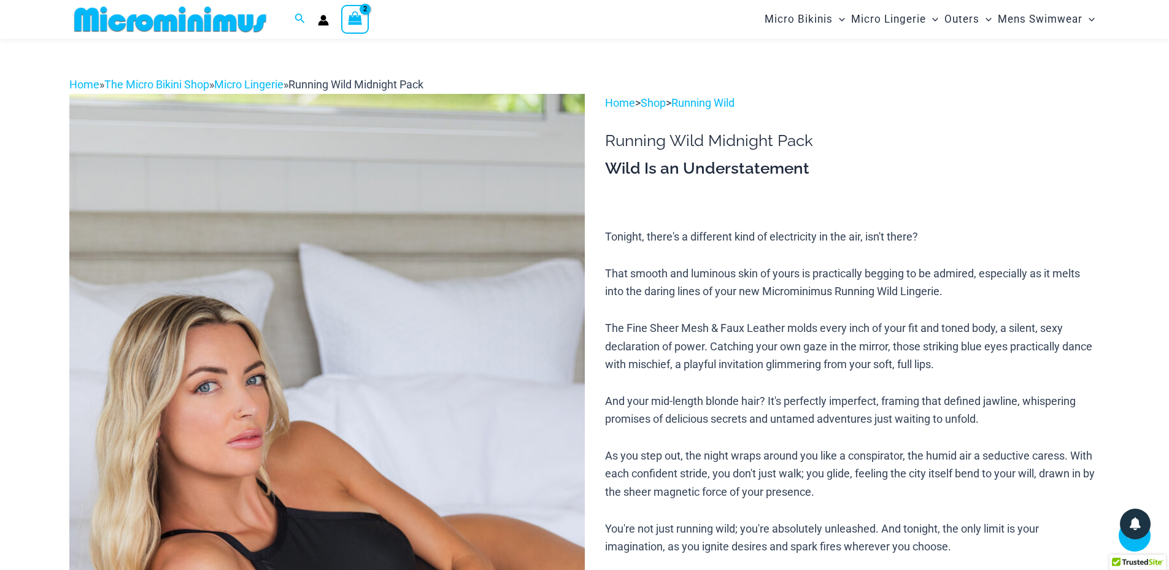
scroll to position [419, 0]
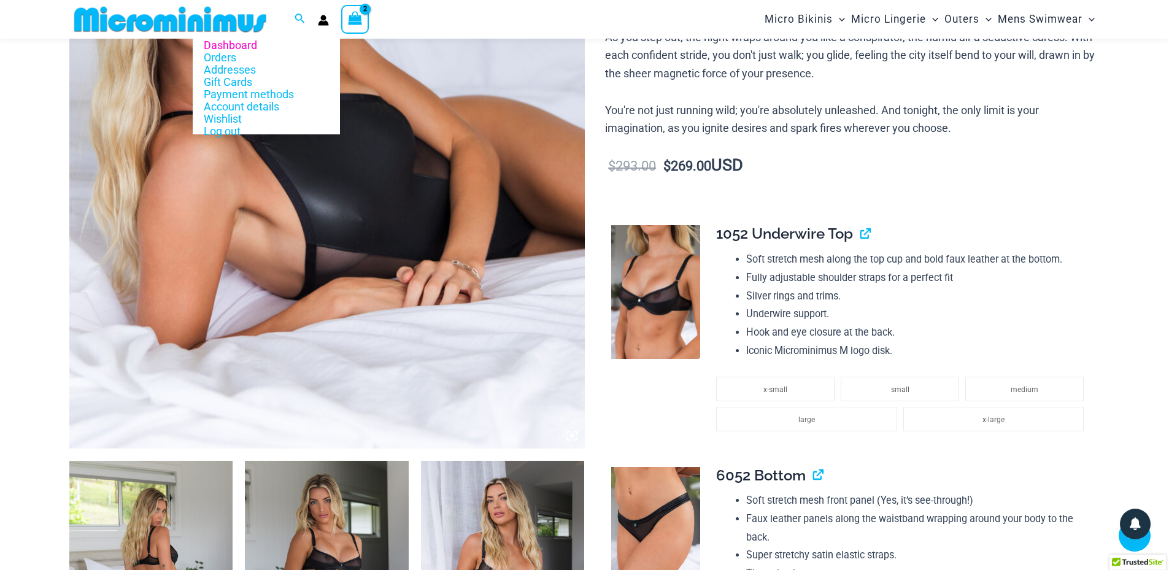
click at [320, 19] on icon "Account icon link" at bounding box center [323, 20] width 11 height 11
click at [321, 20] on icon "Account icon link" at bounding box center [323, 20] width 11 height 11
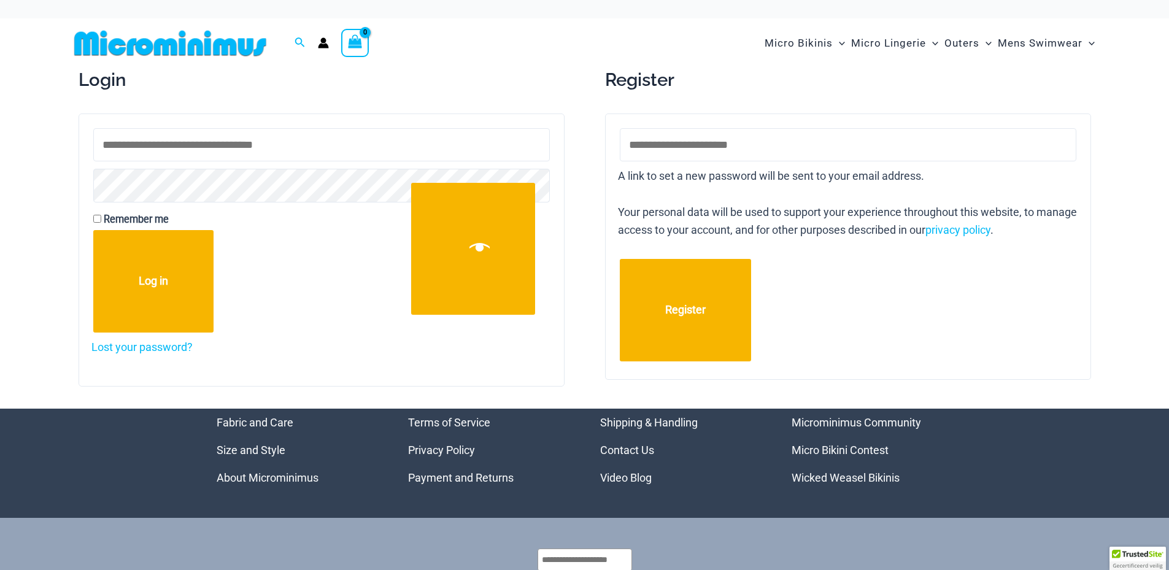
click at [320, 45] on icon "Account icon link" at bounding box center [323, 46] width 10 height 5
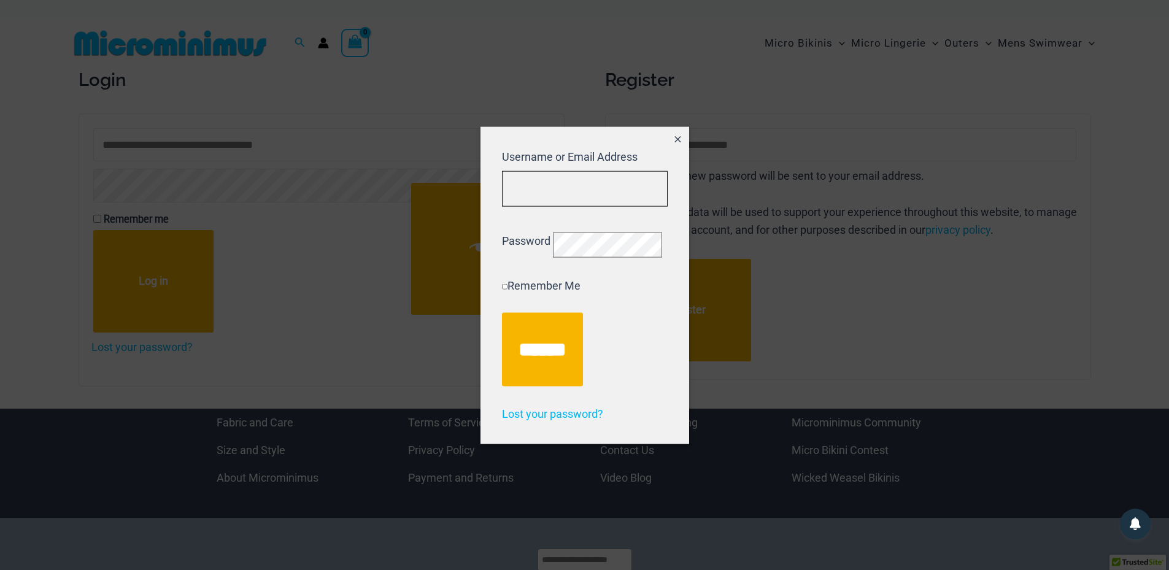
click at [557, 182] on input "Username or Email Address" at bounding box center [585, 189] width 166 height 36
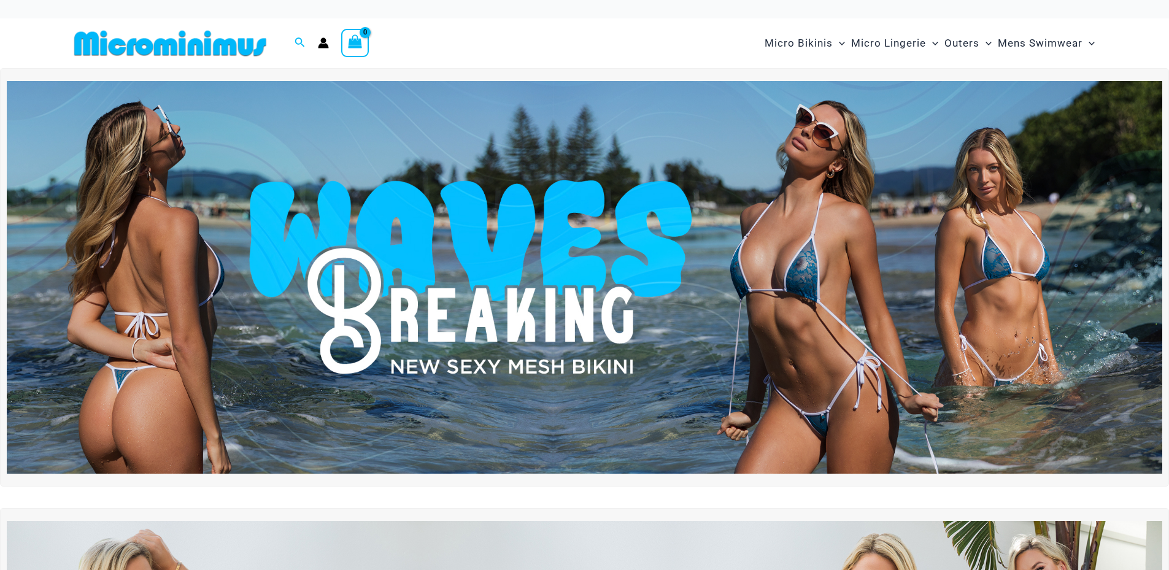
click at [324, 48] on icon "Account icon link" at bounding box center [323, 46] width 10 height 5
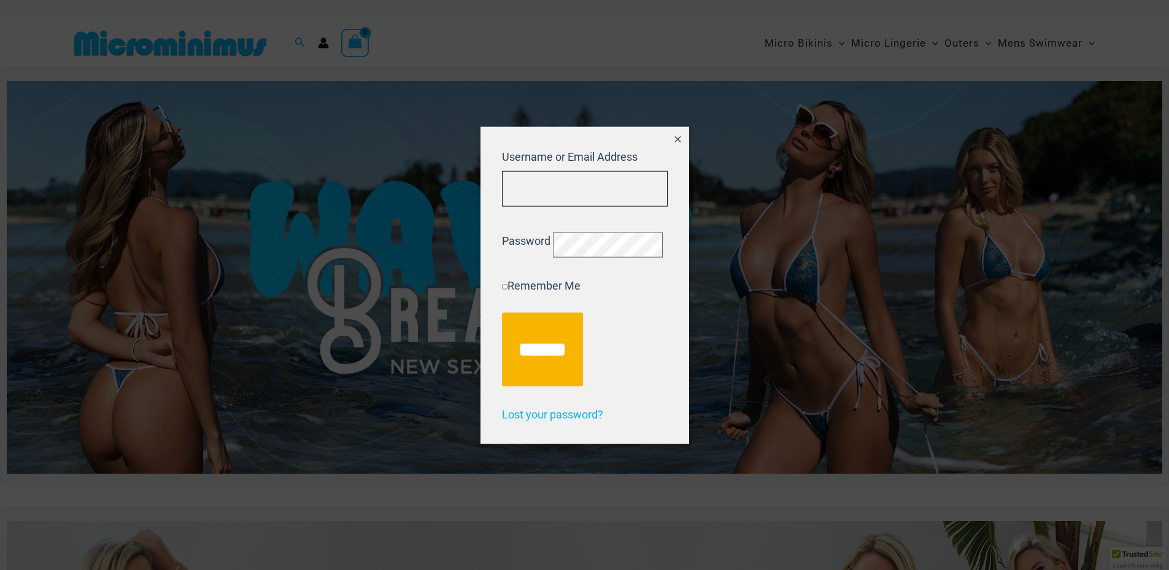
click at [557, 187] on input "Username or Email Address" at bounding box center [585, 189] width 166 height 36
type input "**********"
click at [502, 312] on input "******" at bounding box center [542, 349] width 81 height 74
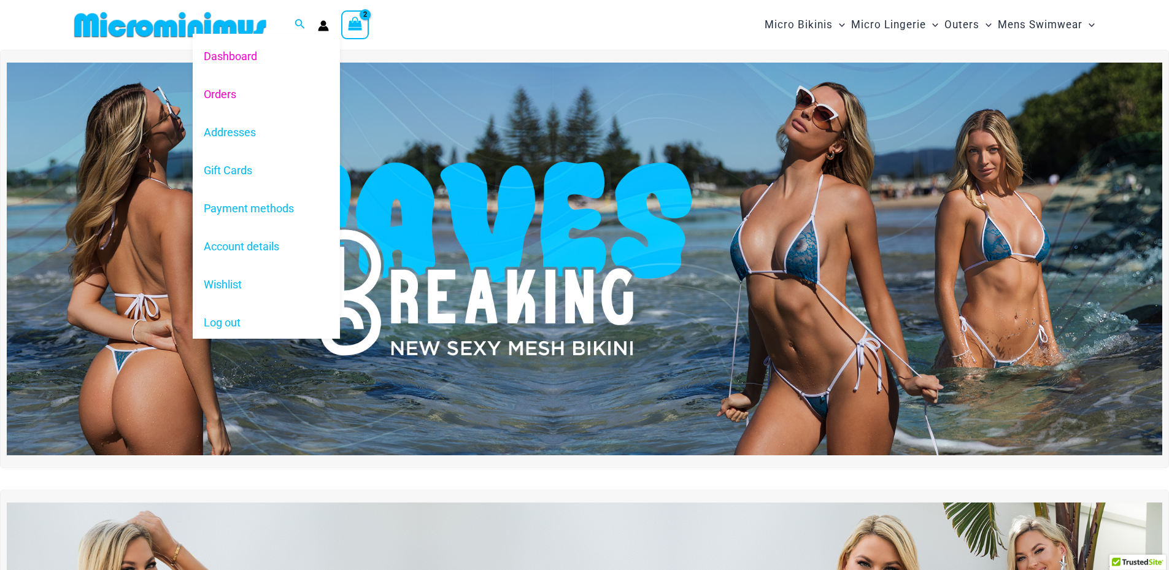
click at [223, 93] on link "Orders" at bounding box center [266, 94] width 147 height 38
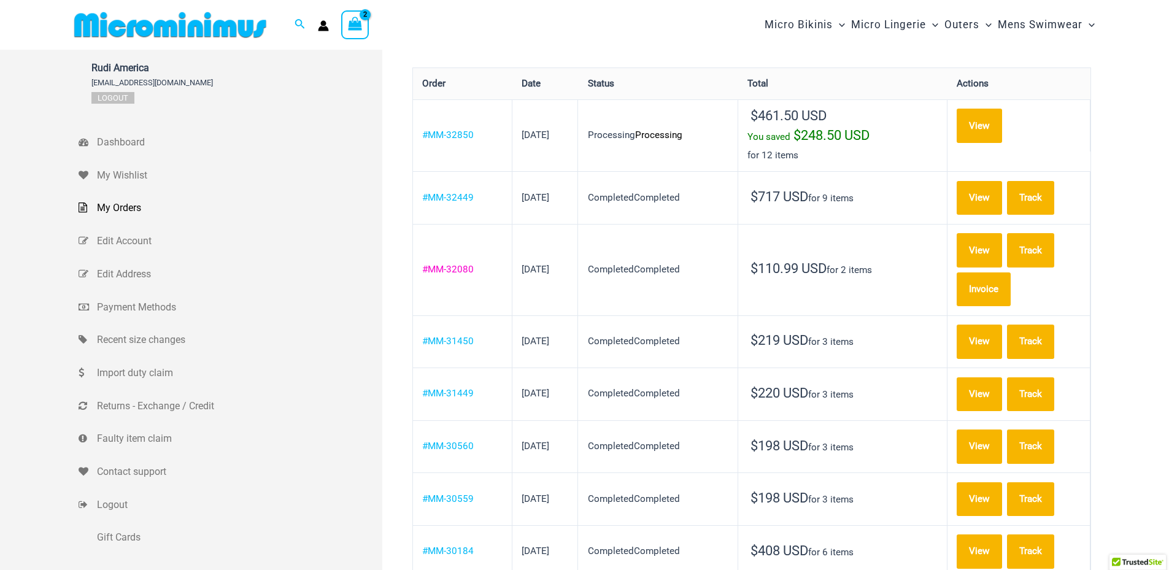
click at [460, 264] on link "#MM-32080" at bounding box center [448, 269] width 52 height 11
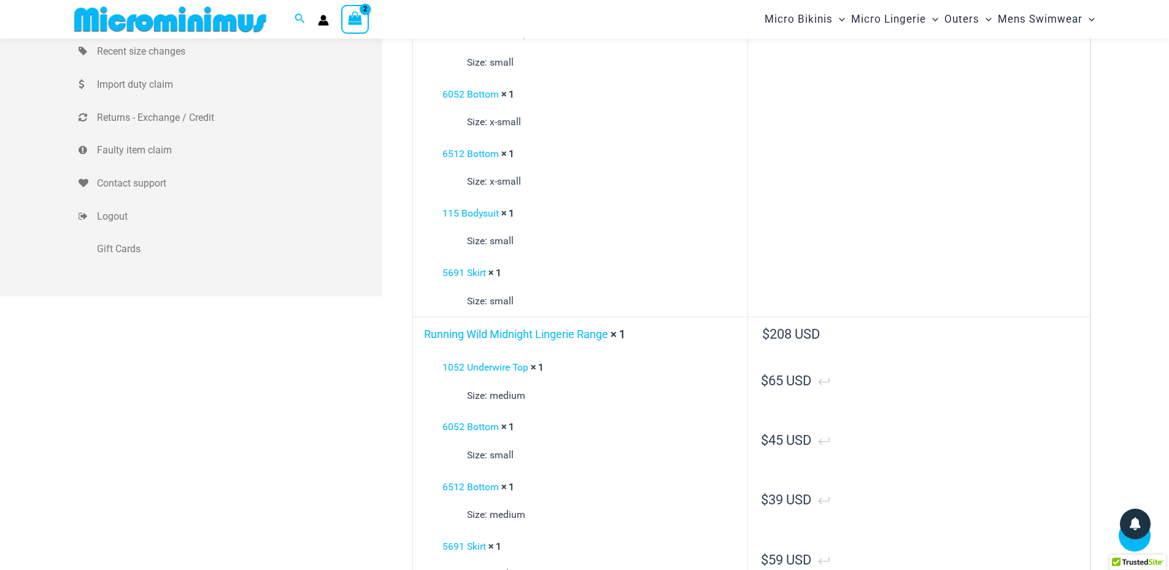
scroll to position [296, 0]
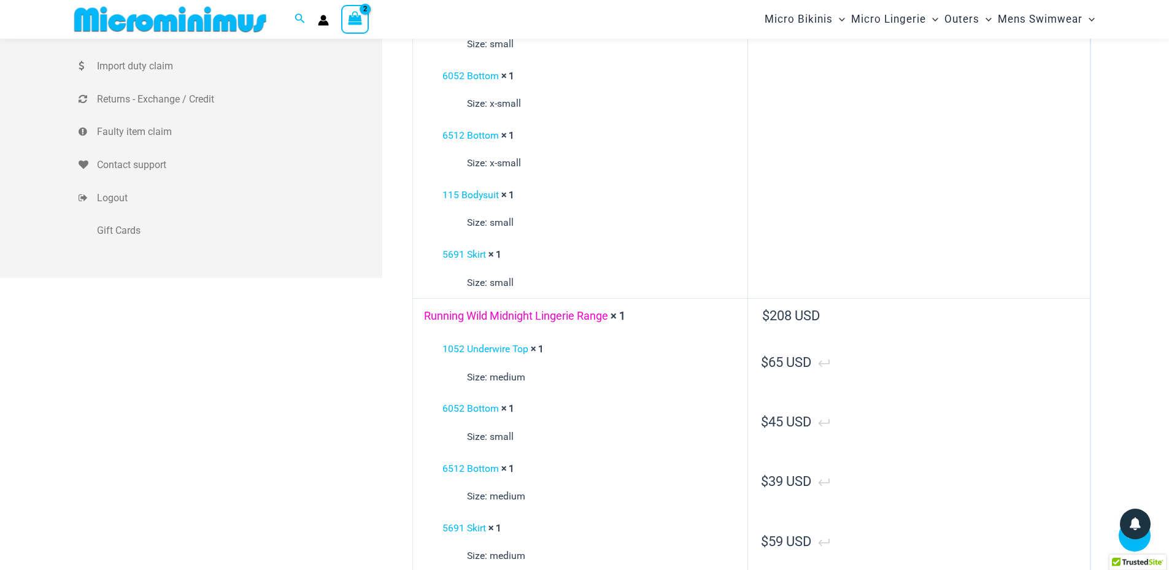
click at [551, 314] on link "Running Wild Midnight Lingerie Range" at bounding box center [516, 315] width 184 height 13
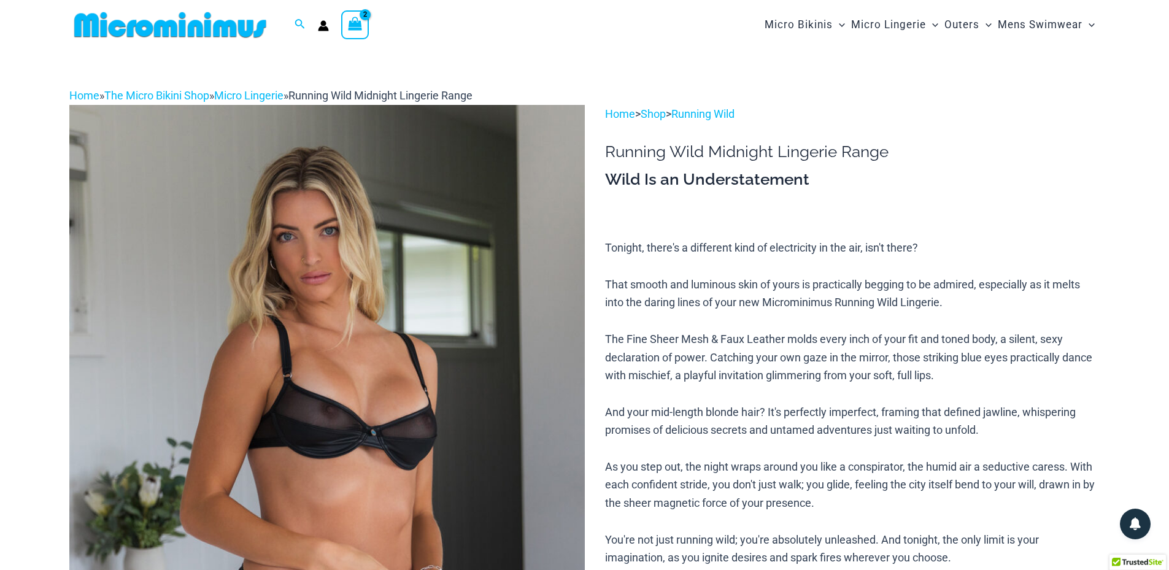
click at [358, 27] on icon "View Shopping Cart, 2 items" at bounding box center [355, 24] width 14 height 14
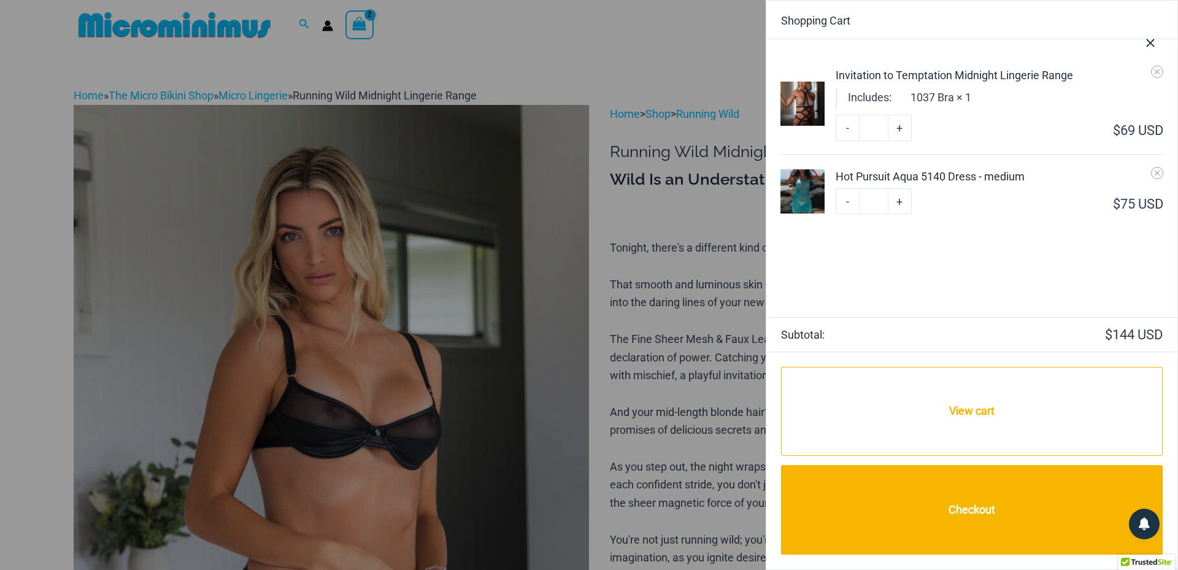
click at [1154, 42] on icon "Close Cart Drawer" at bounding box center [1151, 43] width 14 height 14
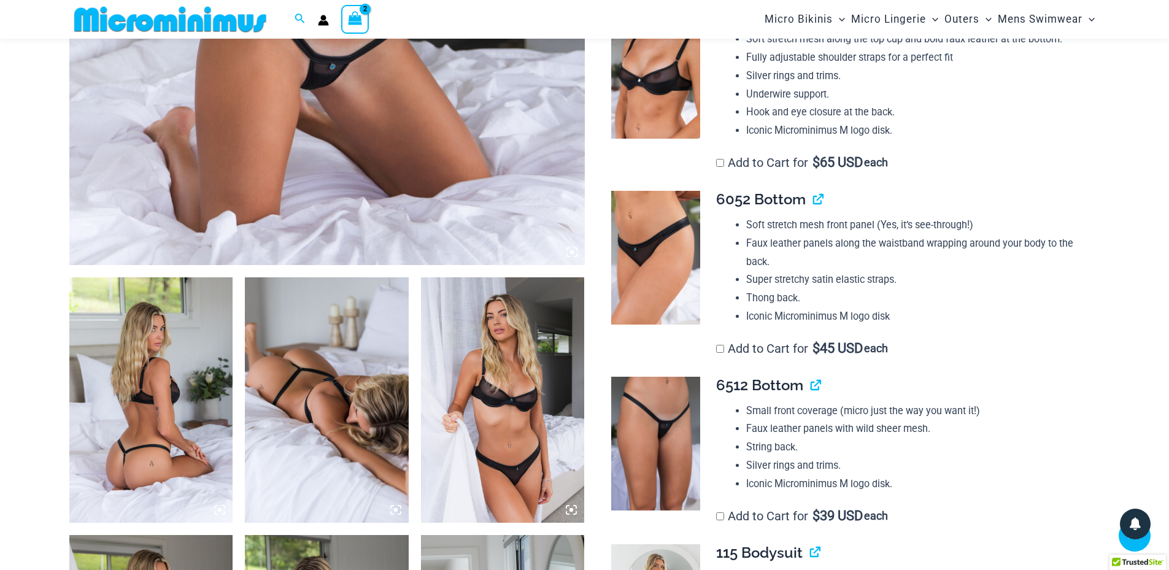
scroll to position [603, 0]
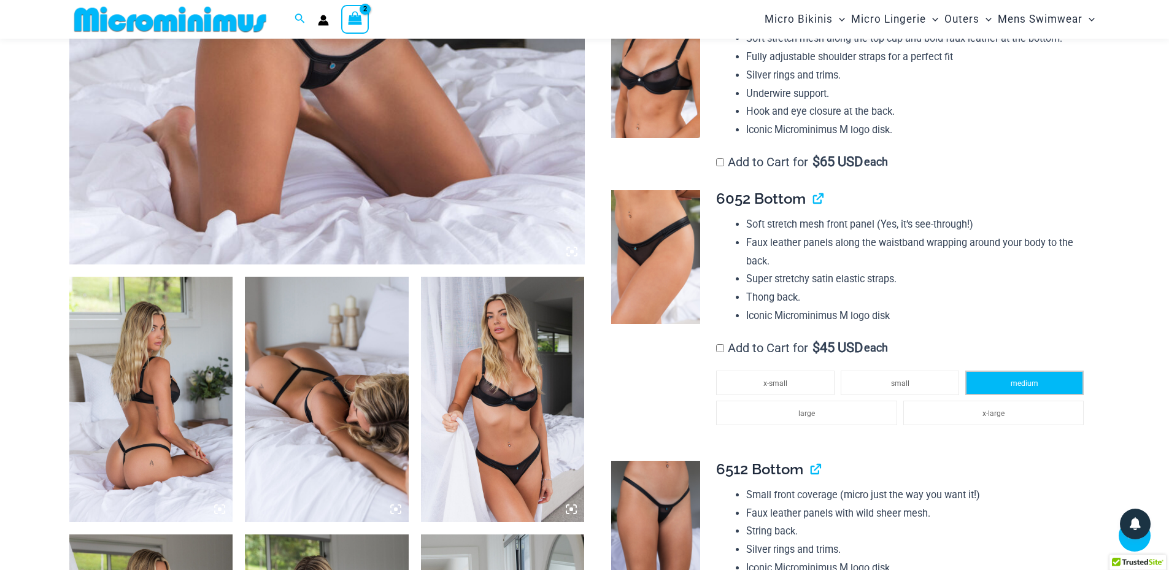
click at [1043, 381] on li "medium" at bounding box center [1024, 383] width 118 height 25
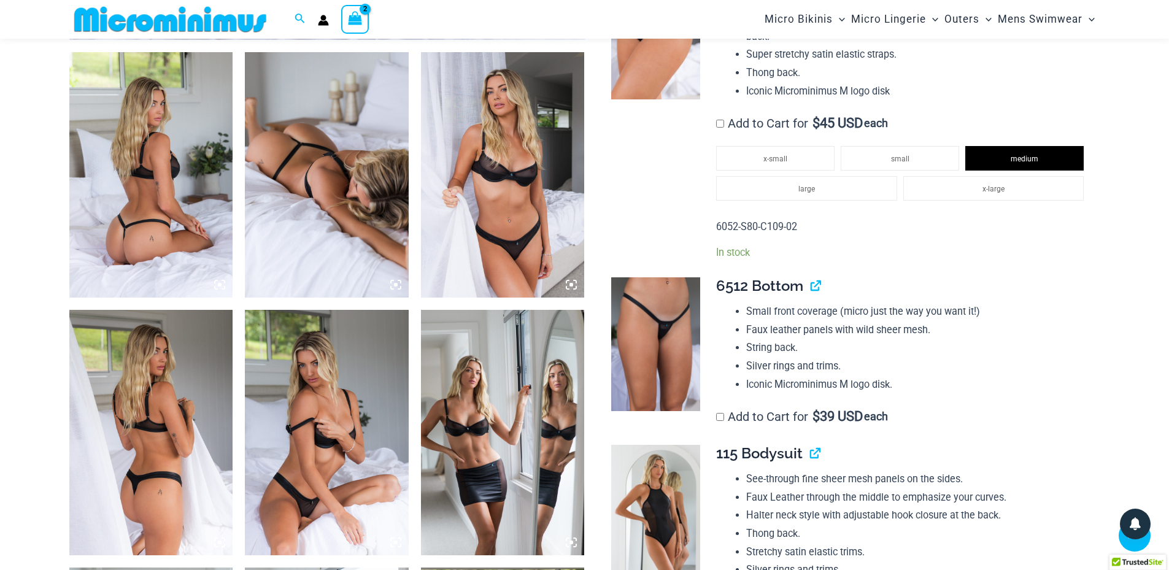
scroll to position [848, 0]
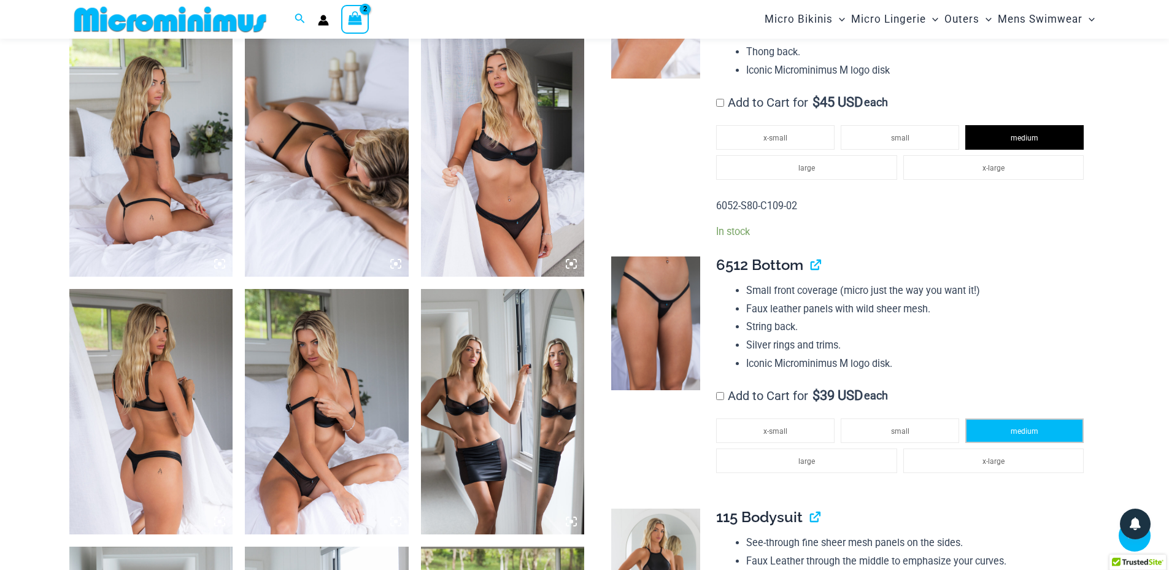
click at [1040, 427] on li "medium" at bounding box center [1024, 431] width 118 height 25
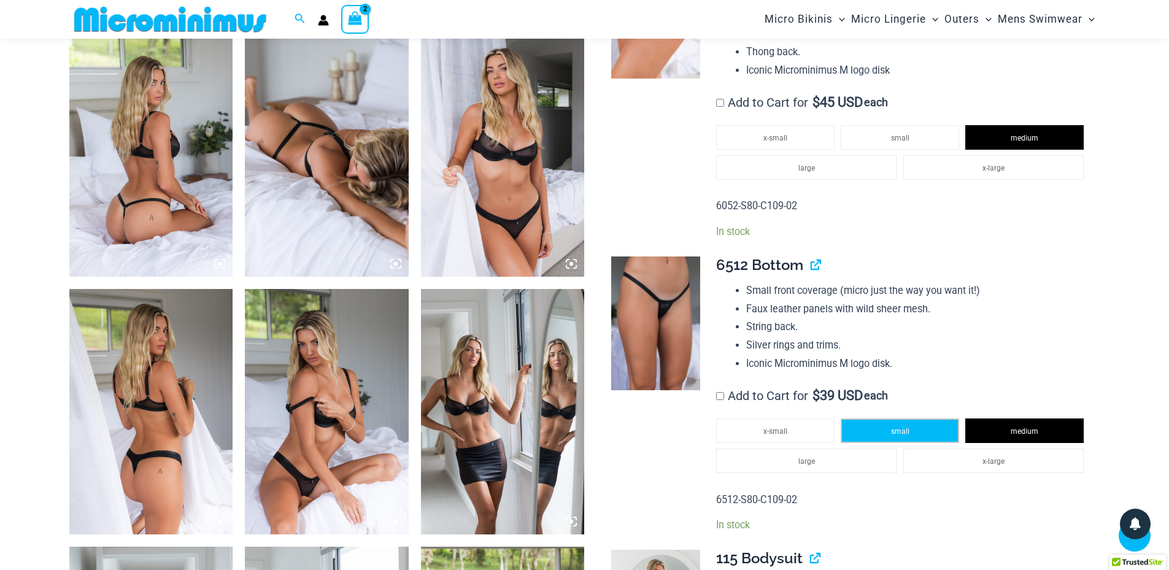
click at [892, 436] on li "small" at bounding box center [900, 431] width 118 height 25
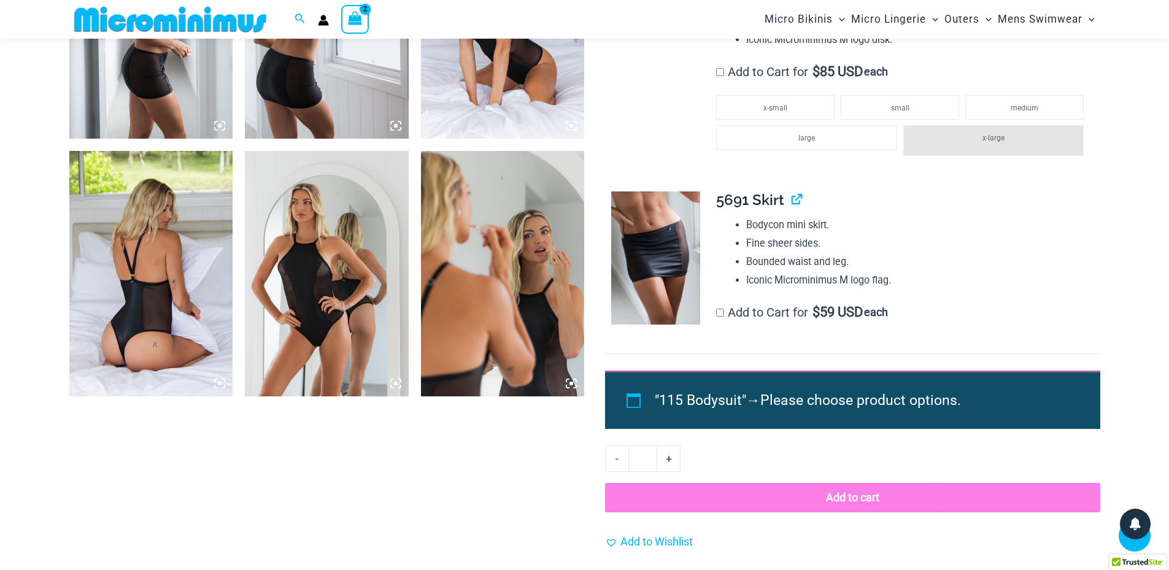
scroll to position [1523, 0]
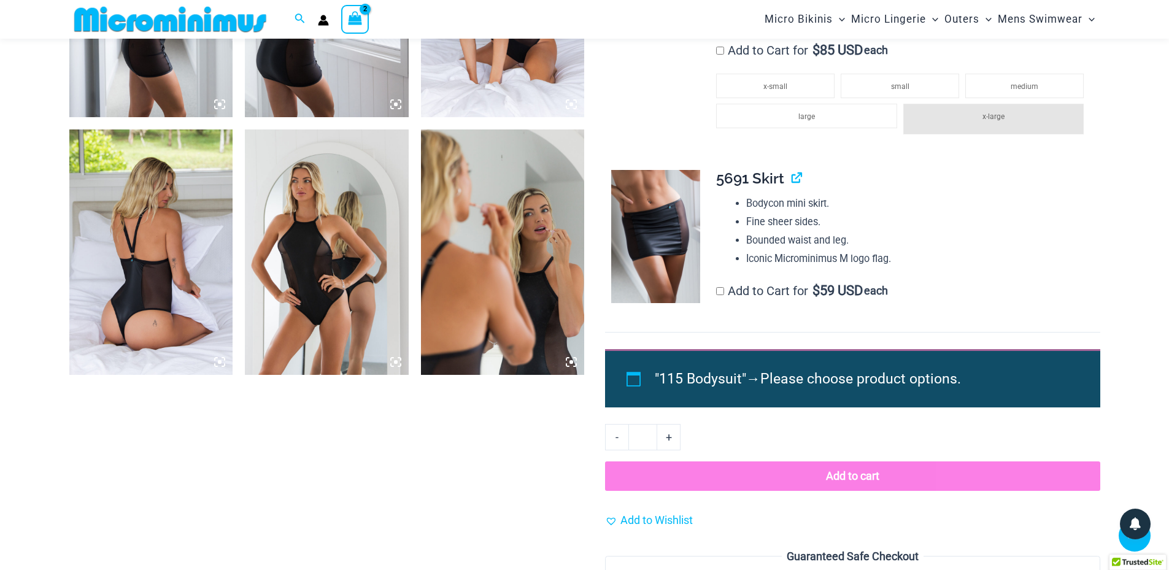
click at [837, 477] on button "Add to cart" at bounding box center [852, 476] width 495 height 29
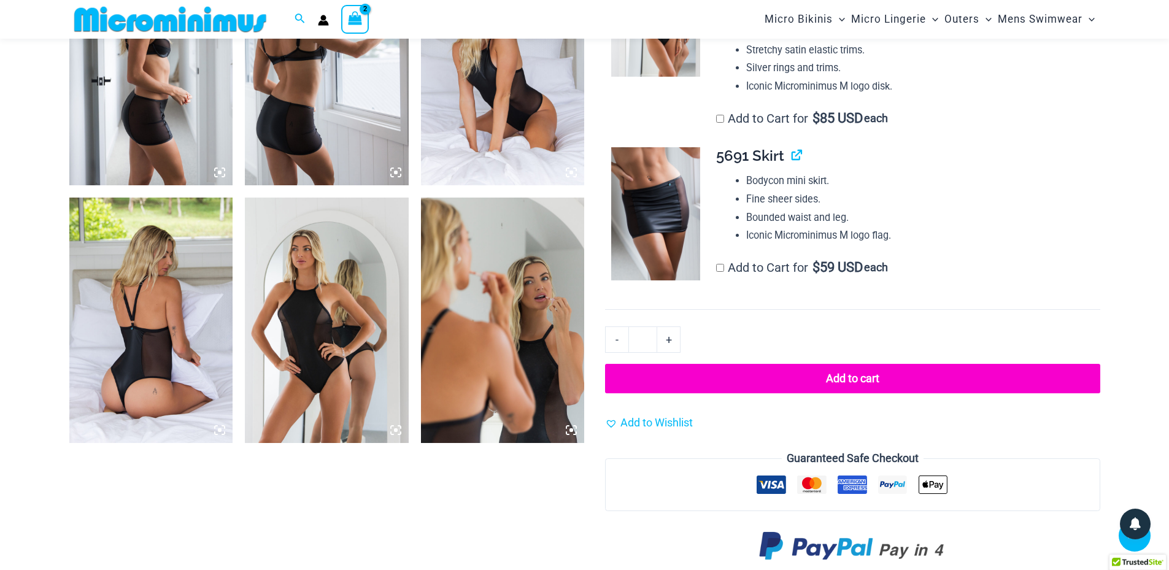
scroll to position [1462, 0]
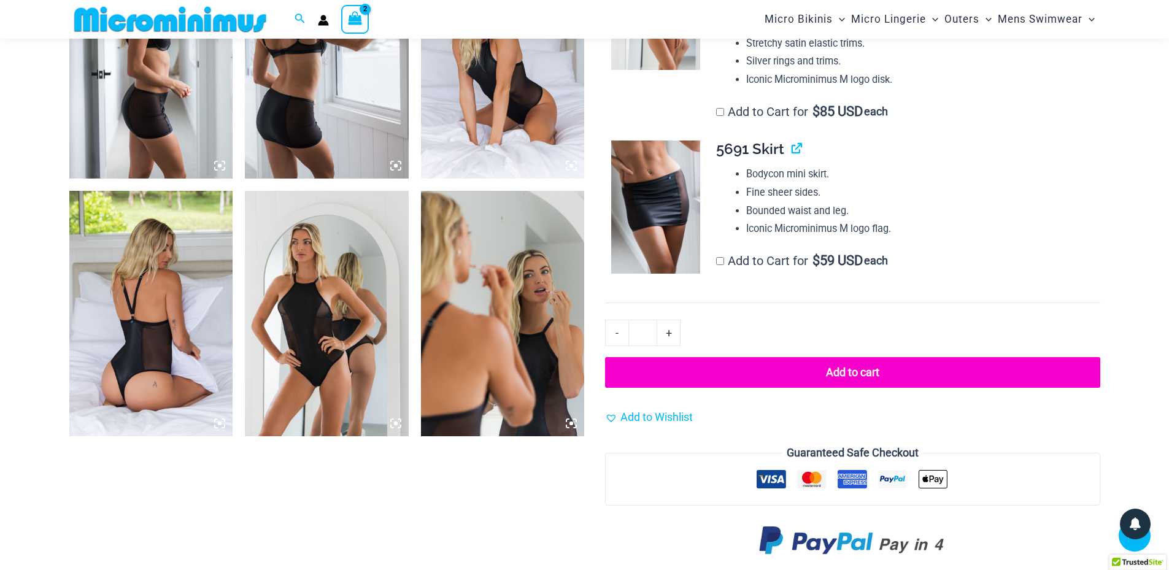
click at [870, 365] on button "Add to cart" at bounding box center [852, 372] width 495 height 31
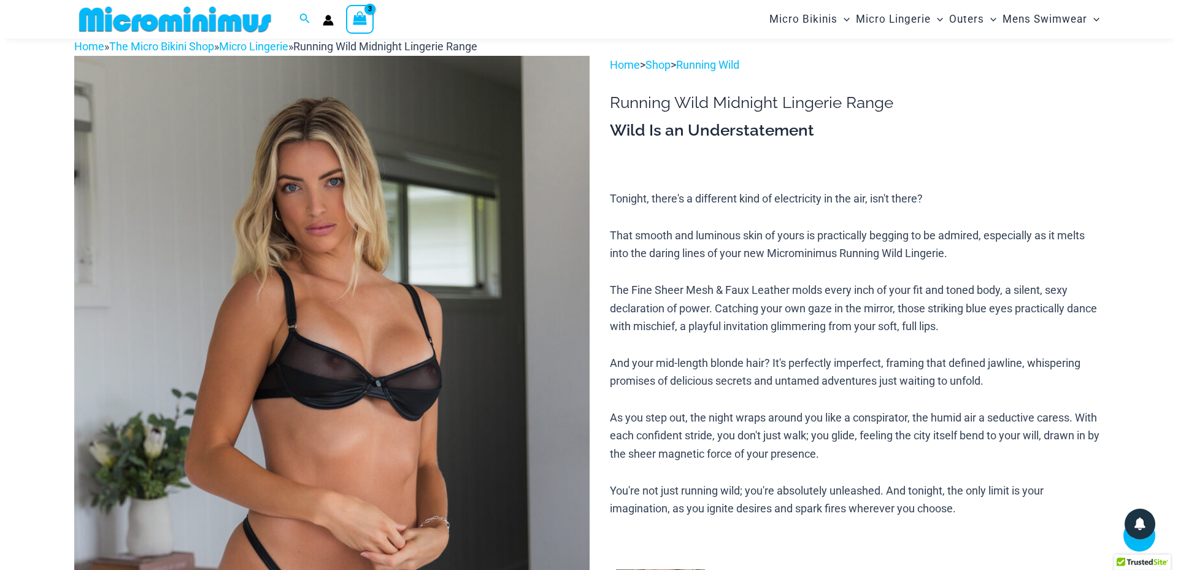
scroll to position [33, 0]
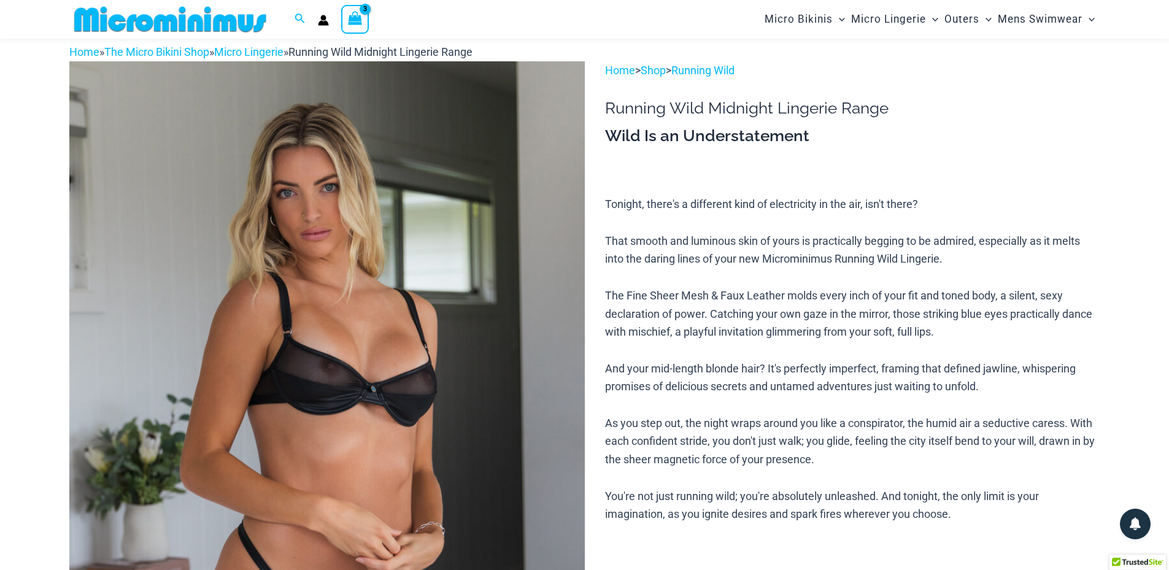
click at [354, 22] on icon "View Shopping Cart, 3 items" at bounding box center [355, 18] width 14 height 14
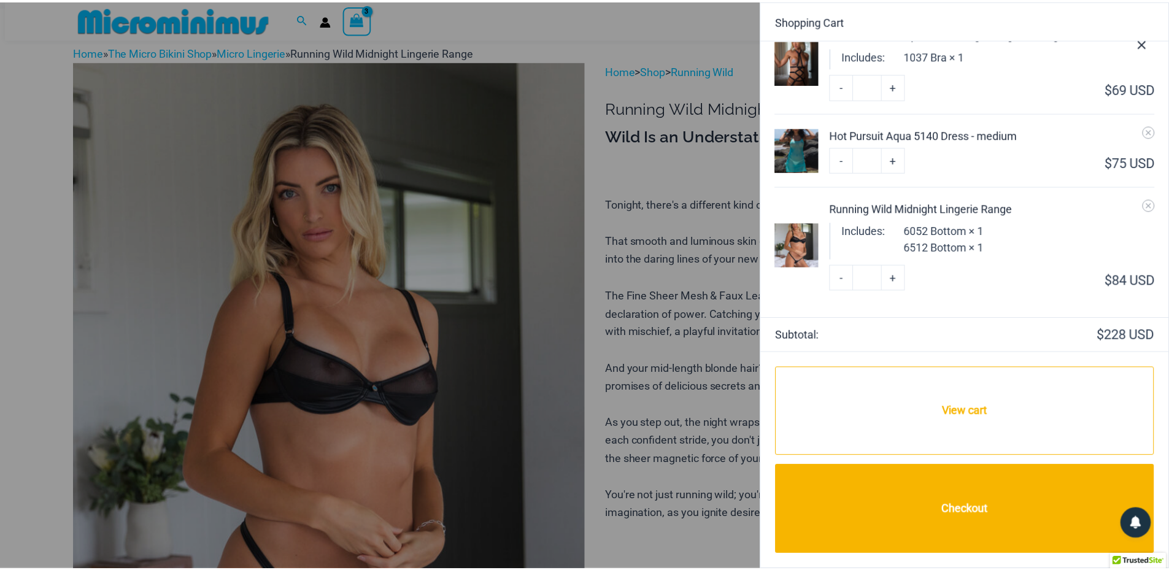
scroll to position [42, 0]
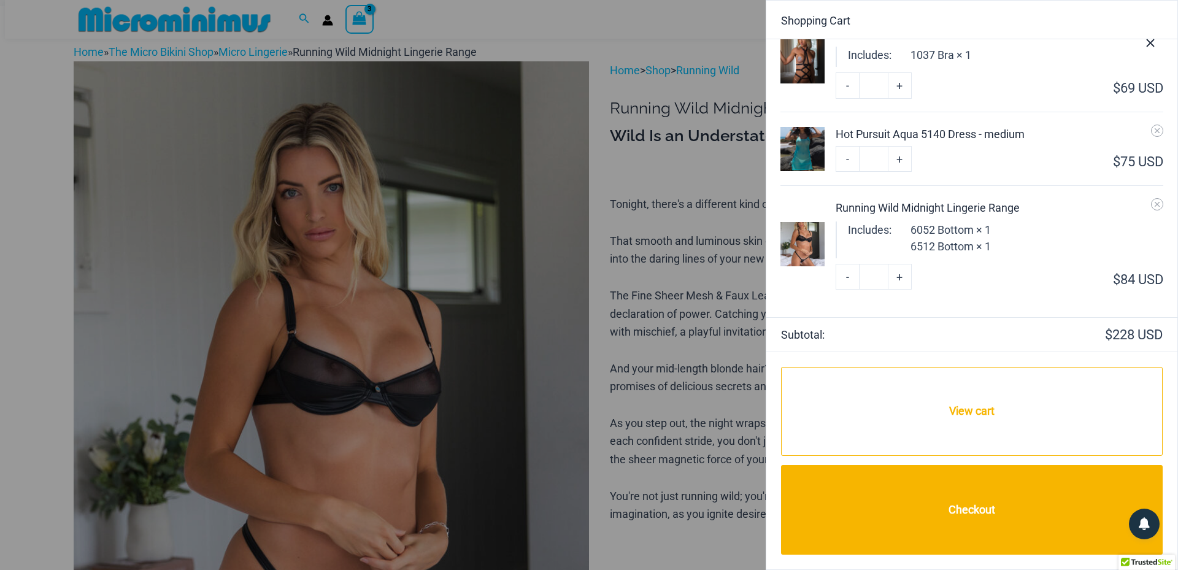
click at [1155, 45] on icon "Close Cart Drawer" at bounding box center [1151, 43] width 14 height 14
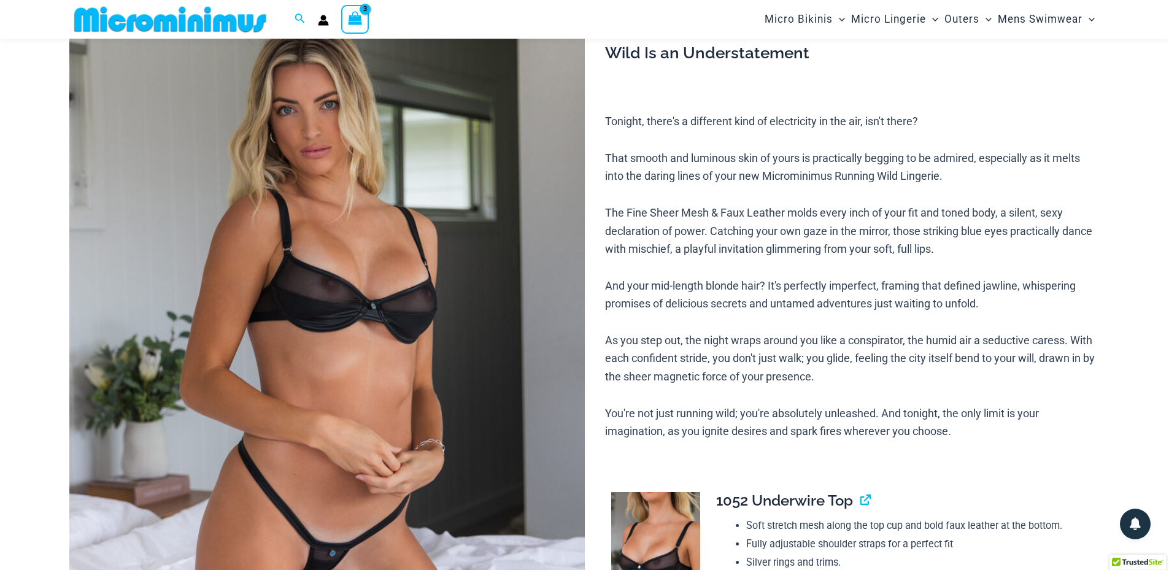
scroll to position [0, 0]
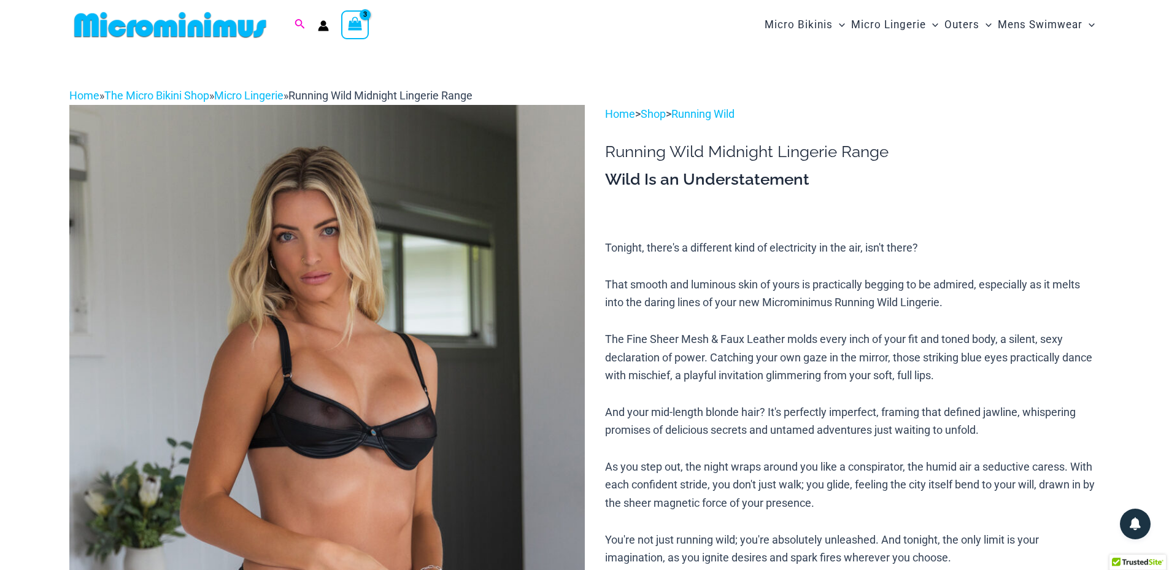
click at [295, 21] on icon "Search icon link" at bounding box center [300, 24] width 10 height 11
type input "**********"
click button "Search" at bounding box center [0, 0] width 0 height 0
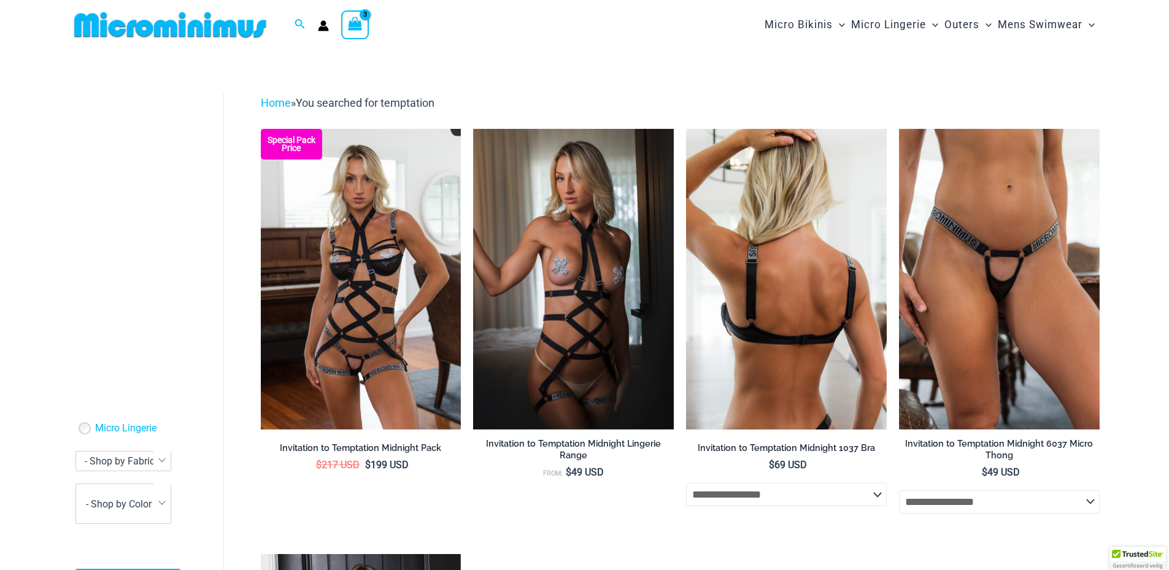
click at [794, 285] on img at bounding box center [786, 279] width 201 height 301
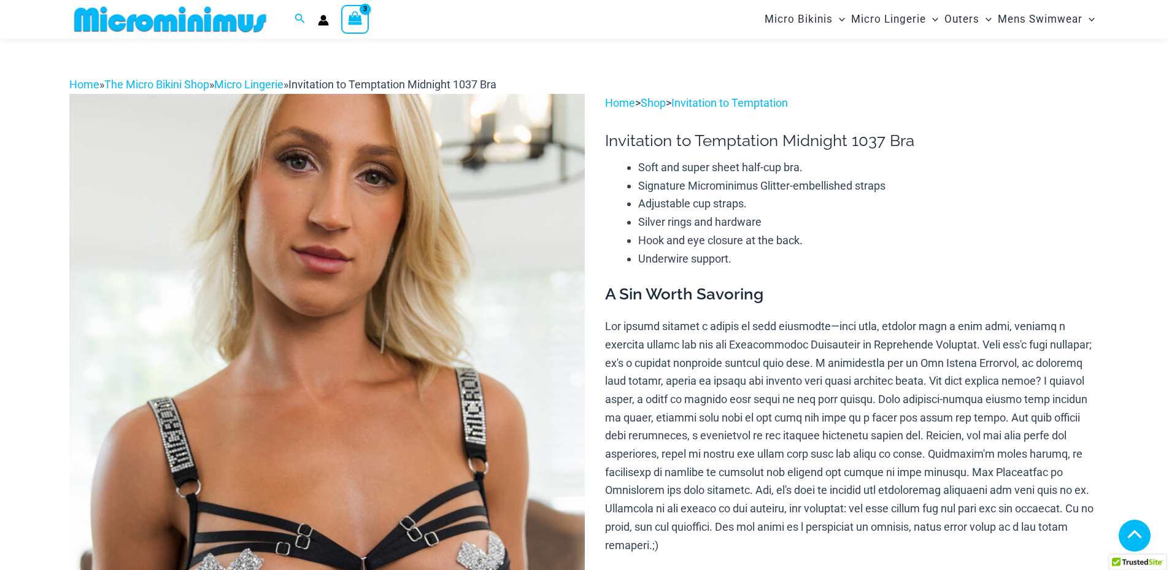
scroll to position [412, 0]
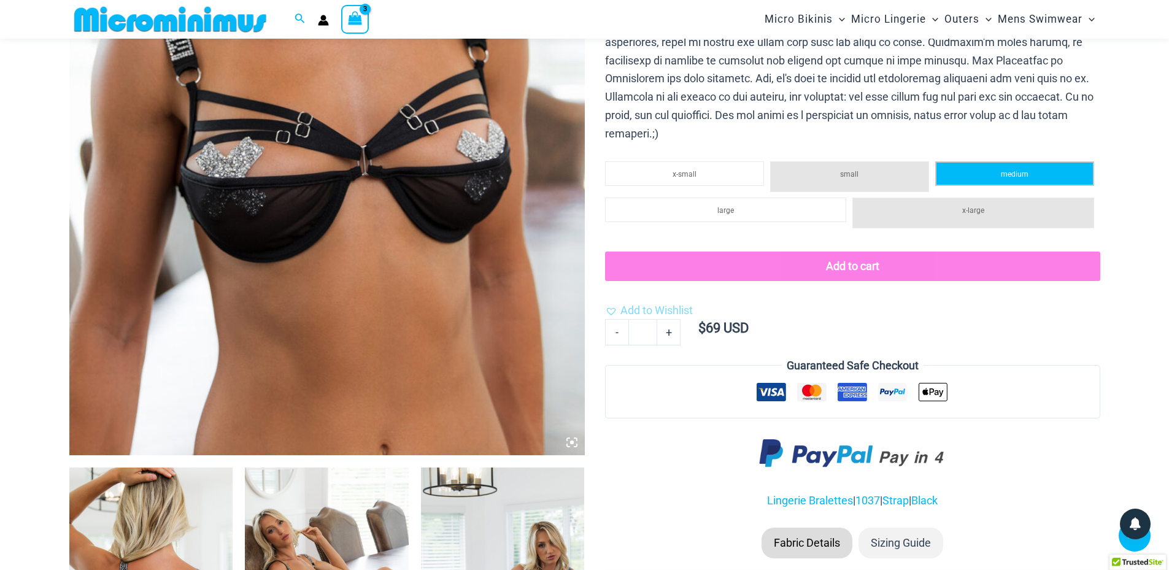
click at [1017, 175] on span "medium" at bounding box center [1015, 174] width 28 height 9
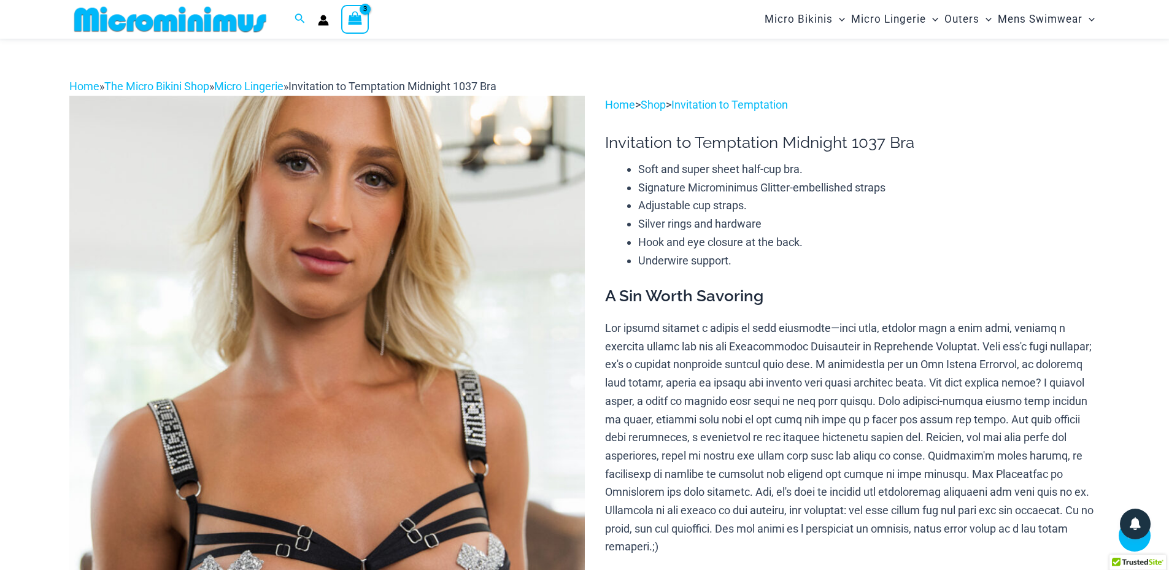
scroll to position [360, 0]
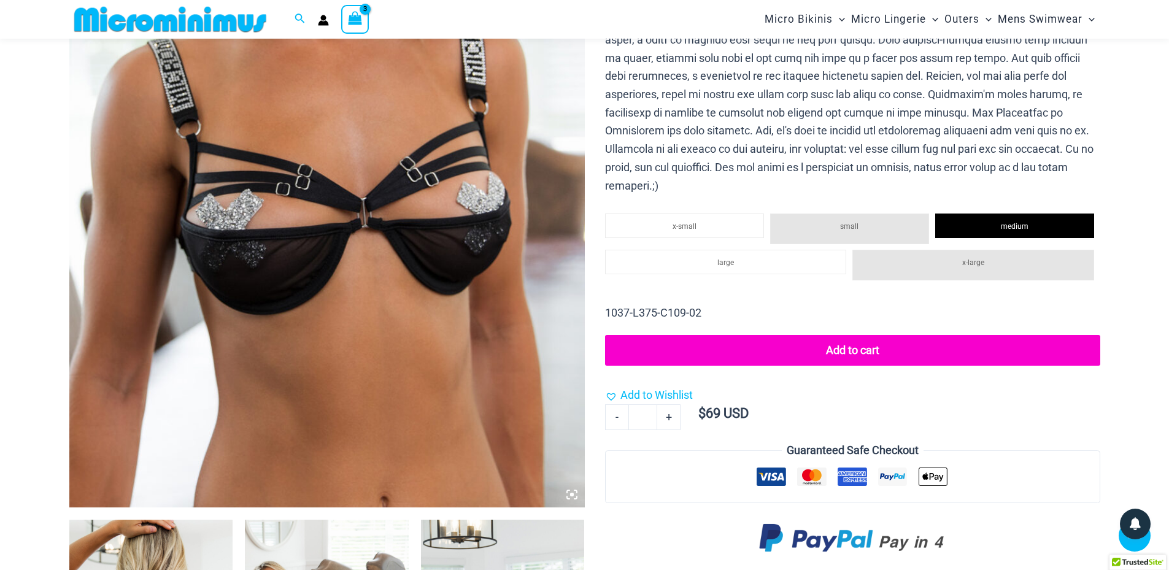
click at [848, 347] on button "Add to cart" at bounding box center [852, 350] width 495 height 31
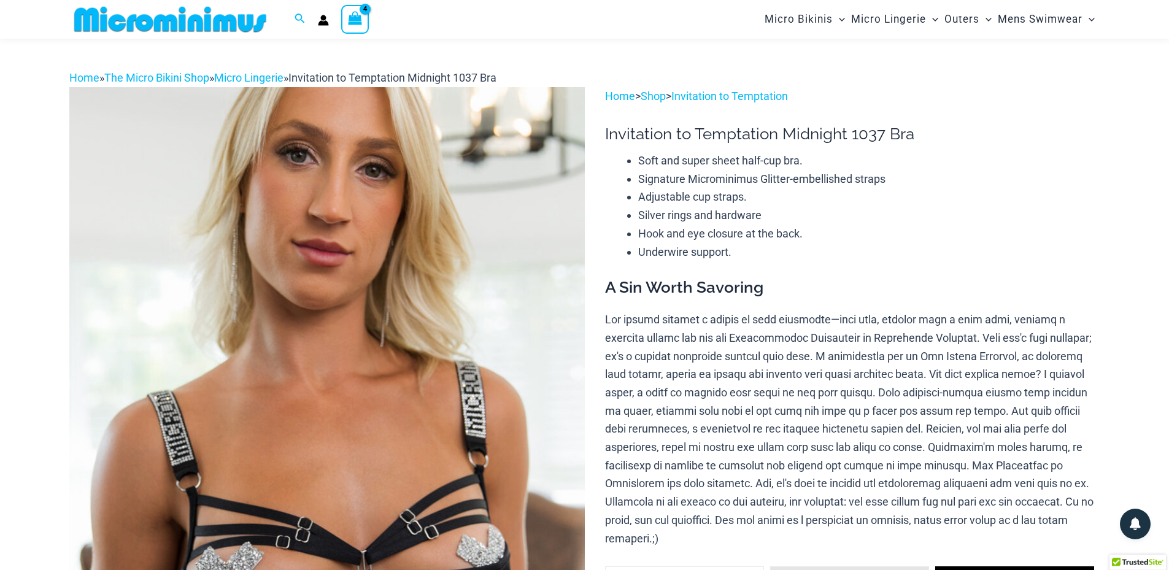
scroll to position [0, 0]
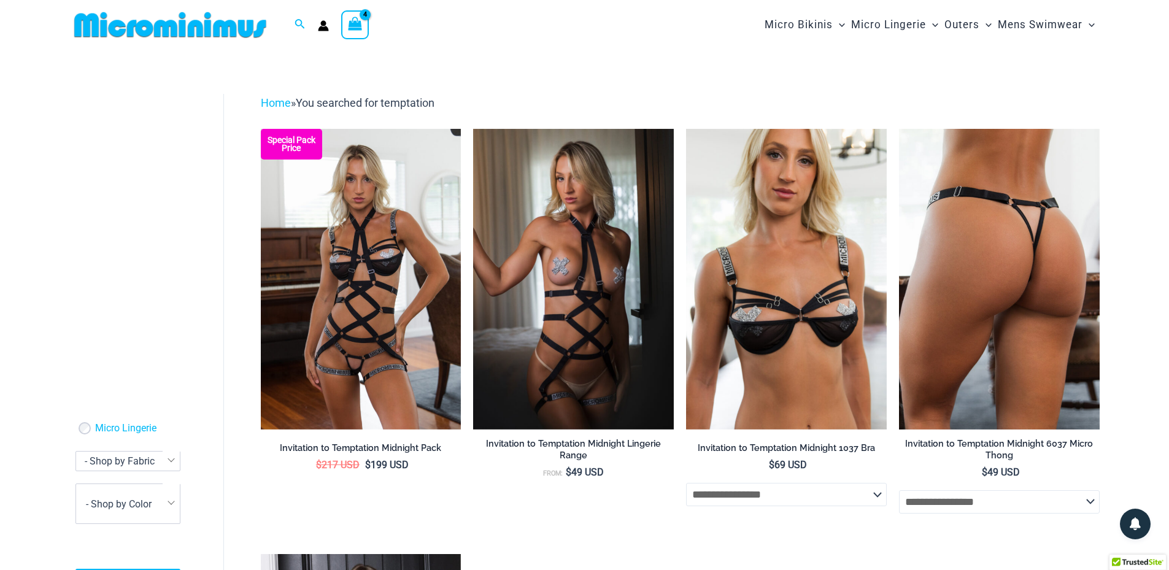
click at [979, 251] on img at bounding box center [999, 279] width 201 height 301
click at [997, 319] on img at bounding box center [999, 279] width 201 height 301
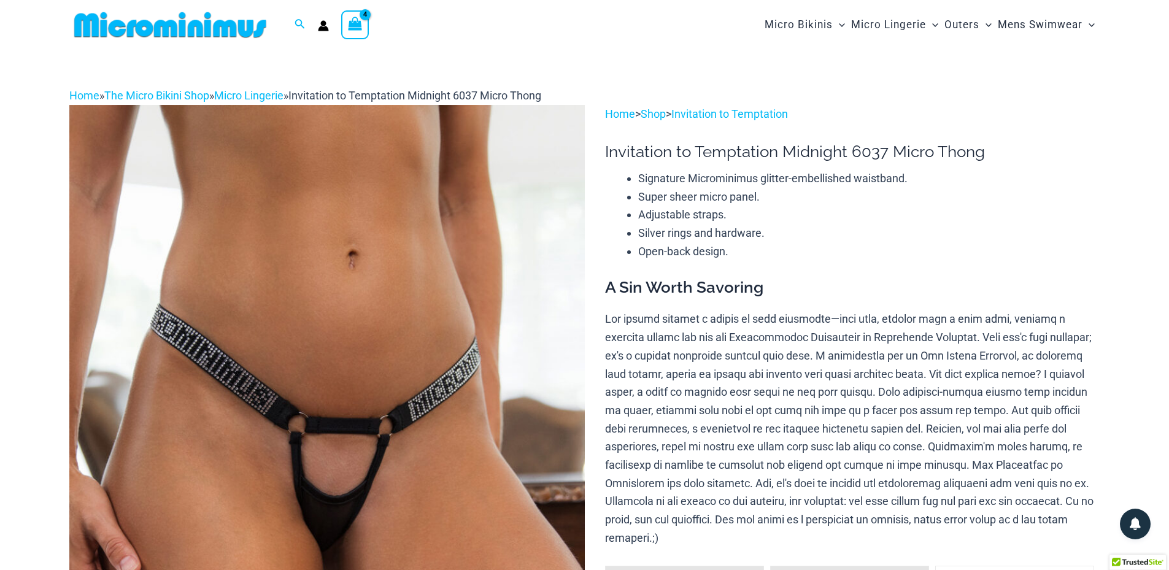
click at [348, 20] on icon "View Shopping Cart, 4 items" at bounding box center [355, 24] width 14 height 14
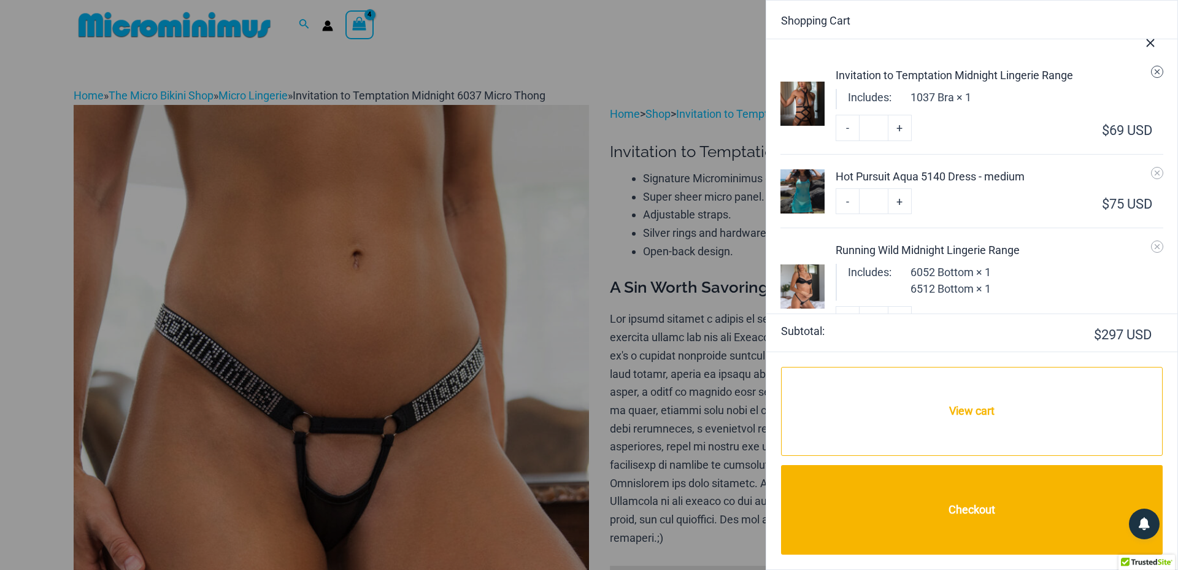
click at [1153, 72] on icon "Remove Invitation to Temptation Midnight Lingerie Range from cart" at bounding box center [1157, 72] width 9 height 9
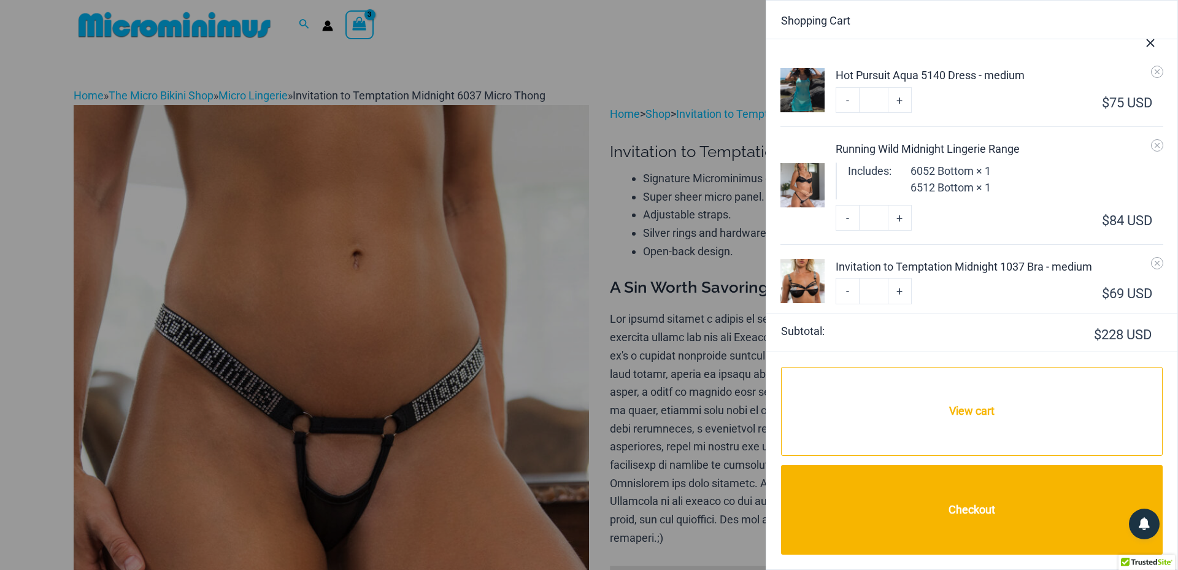
click at [1153, 44] on icon "Close Cart Drawer" at bounding box center [1151, 43] width 14 height 14
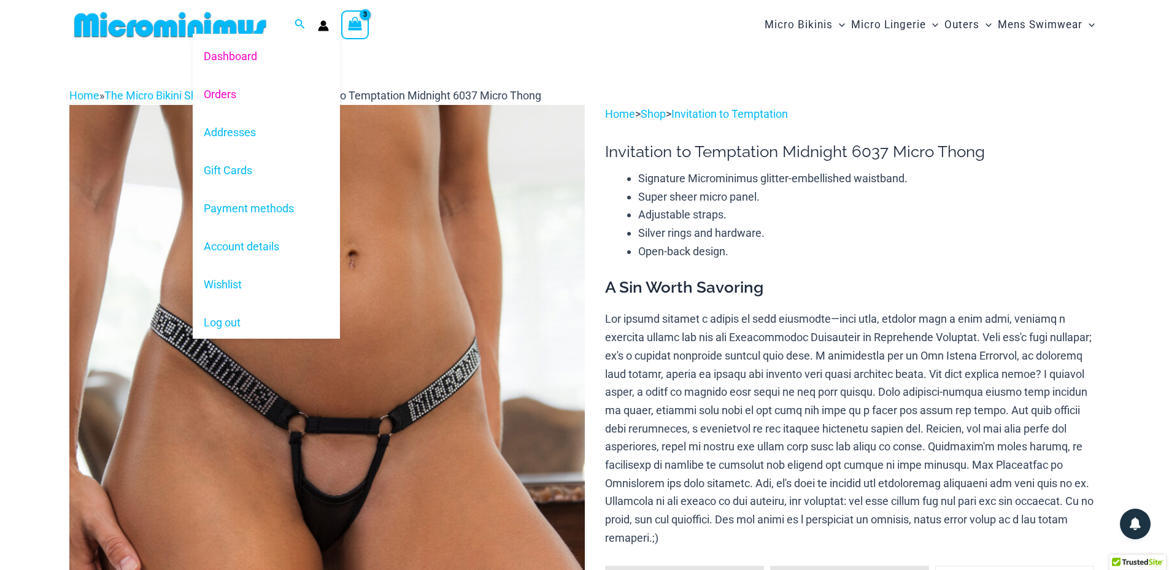
click at [215, 88] on link "Orders" at bounding box center [266, 94] width 147 height 38
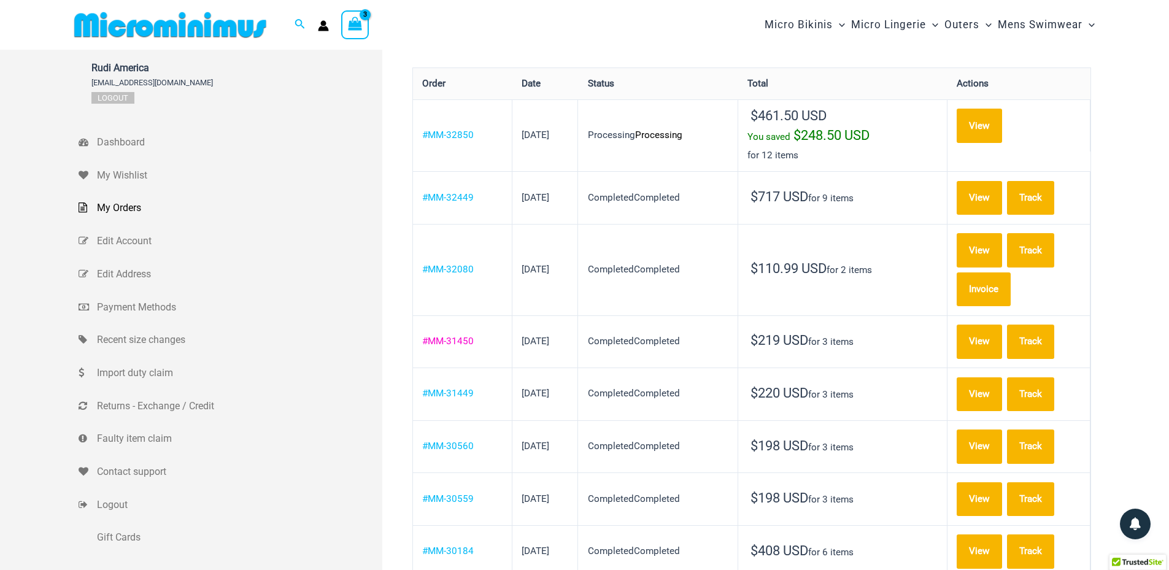
click at [465, 336] on link "#MM-31450" at bounding box center [448, 341] width 52 height 11
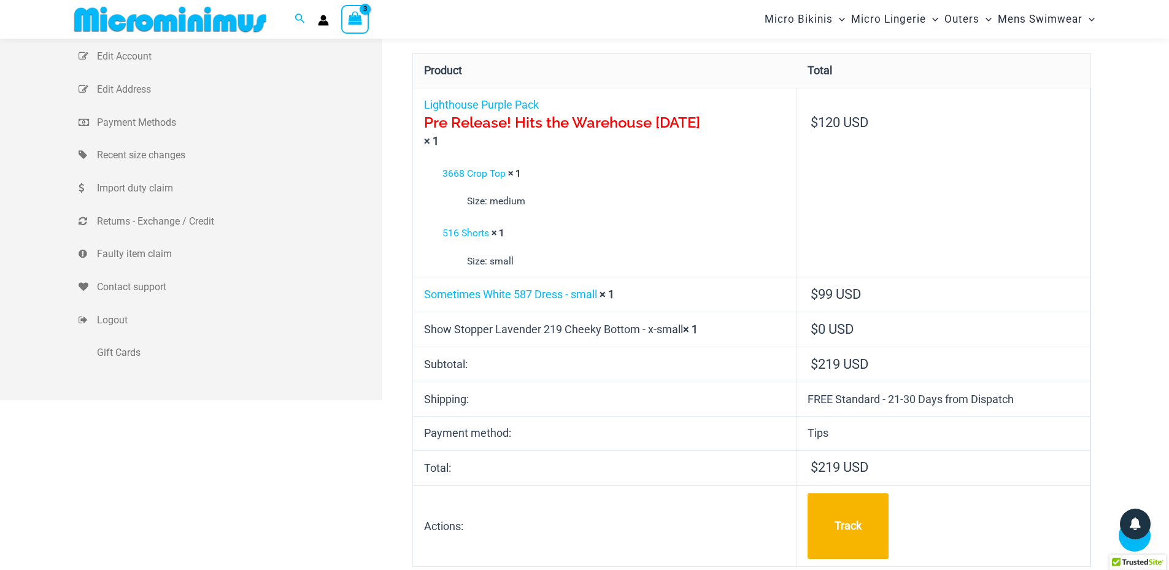
scroll to position [173, 0]
click at [496, 104] on link "Lighthouse Purple Pack Pre Release! Hits the Warehouse [DATE]" at bounding box center [604, 116] width 361 height 34
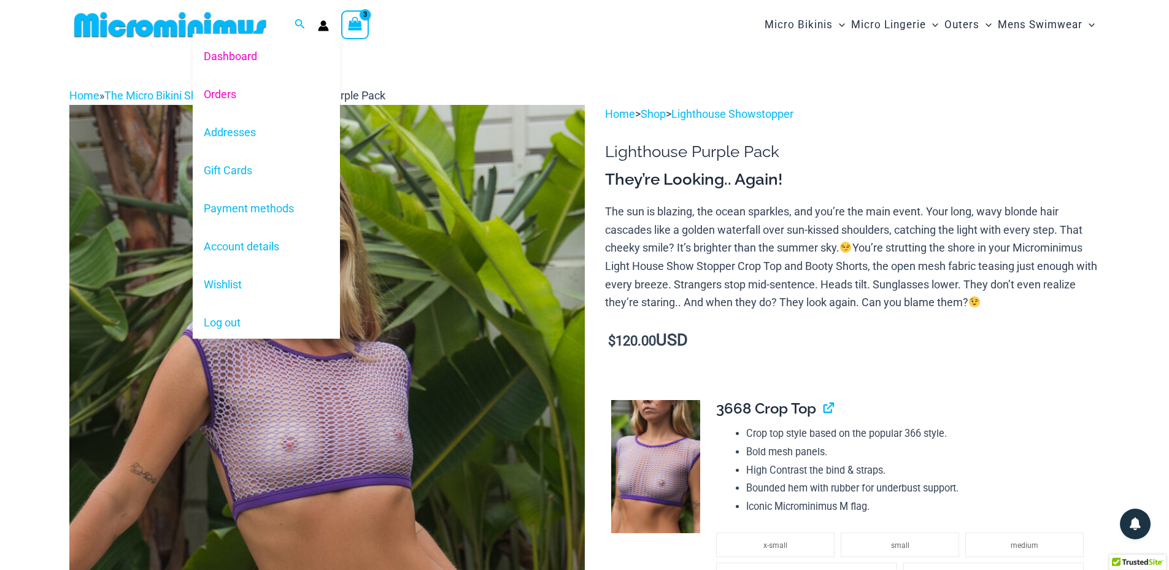
click at [226, 93] on link "Orders" at bounding box center [266, 94] width 147 height 38
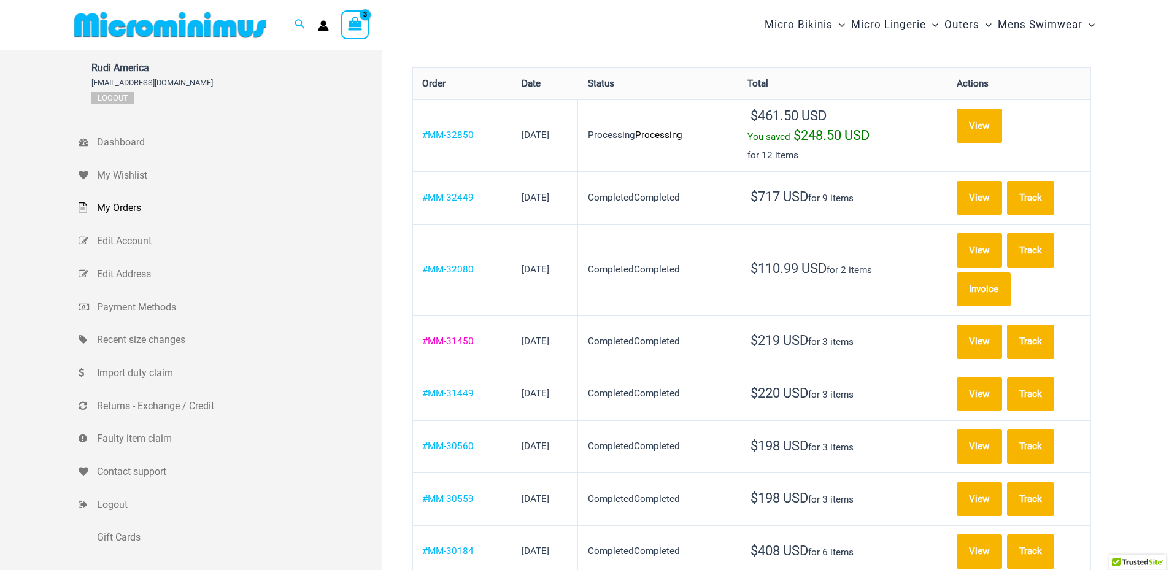
click at [463, 336] on link "#MM-31450" at bounding box center [448, 341] width 52 height 11
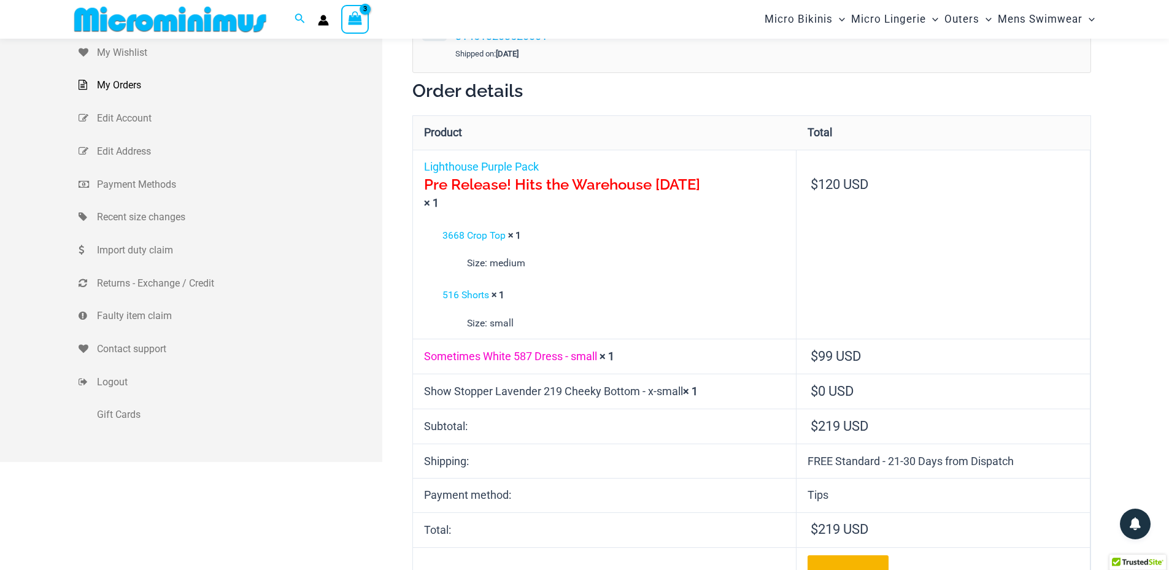
scroll to position [173, 0]
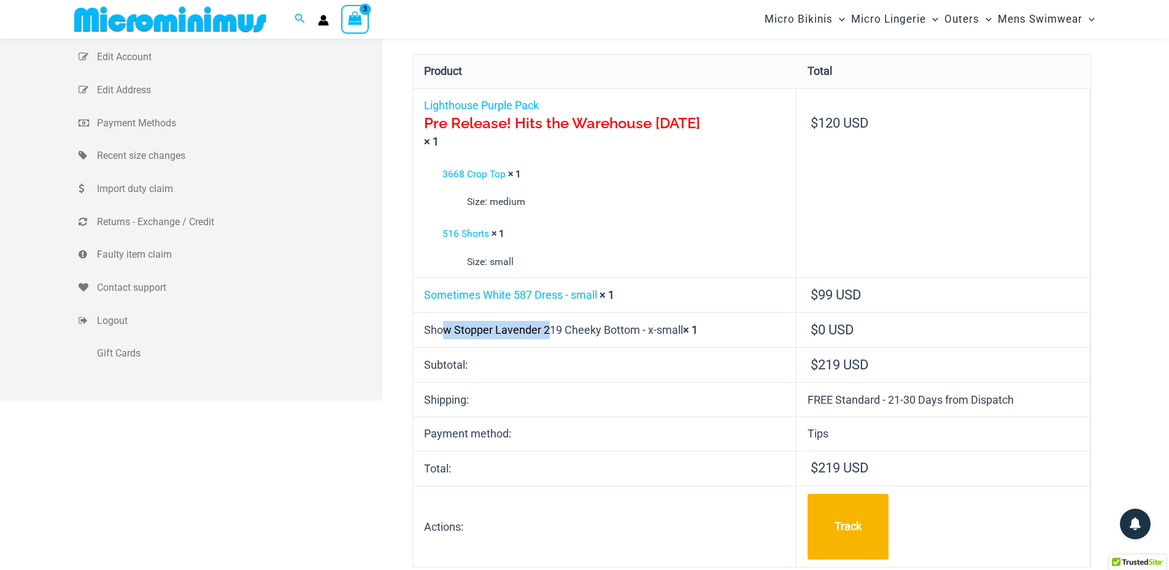
drag, startPoint x: 539, startPoint y: 331, endPoint x: 426, endPoint y: 337, distance: 113.1
click at [426, 337] on td "Show Stopper Lavender 219 Cheeky Bottom - x-small × 1" at bounding box center [605, 329] width 384 height 35
click at [506, 331] on td "Show Stopper Lavender 219 Cheeky Bottom - x-small × 1" at bounding box center [605, 329] width 384 height 35
drag, startPoint x: 541, startPoint y: 330, endPoint x: 422, endPoint y: 338, distance: 118.8
click at [422, 338] on td "Show Stopper Lavender 219 Cheeky Bottom - x-small × 1" at bounding box center [605, 329] width 384 height 35
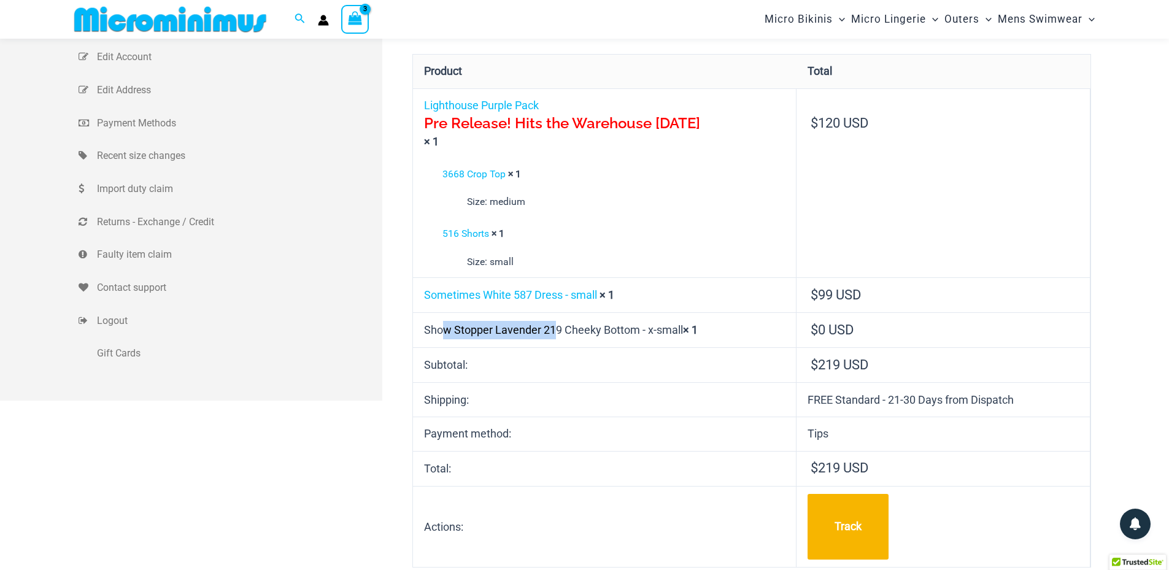
copy td "Show Stopper Lavender"
